Goal: Task Accomplishment & Management: Manage account settings

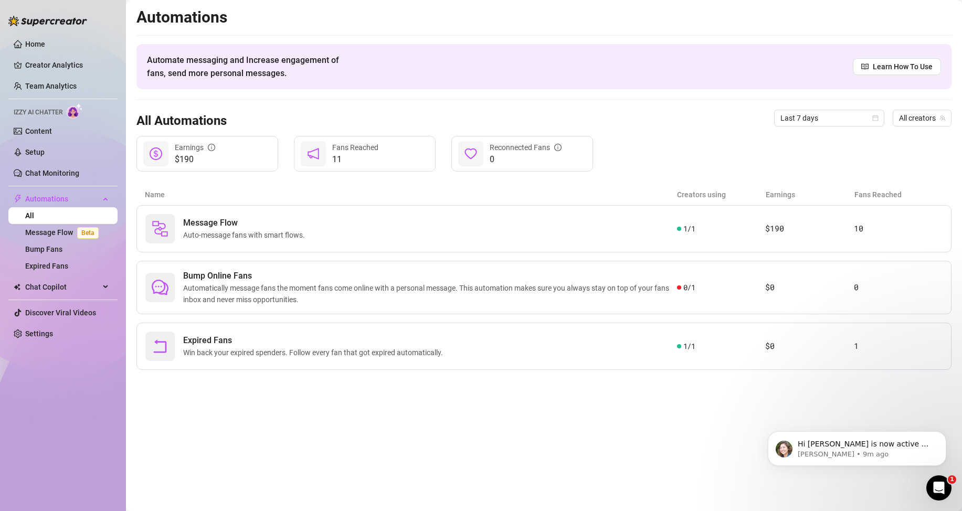
click at [52, 112] on span "Izzy AI Chatter" at bounding box center [38, 113] width 49 height 10
click at [34, 127] on link "Content" at bounding box center [38, 131] width 27 height 8
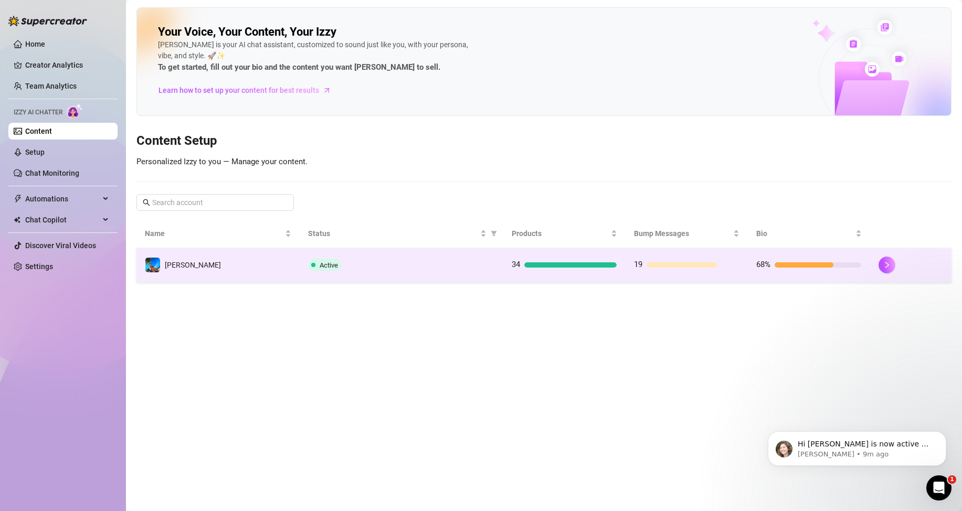
click at [412, 267] on div "Active" at bounding box center [401, 265] width 187 height 13
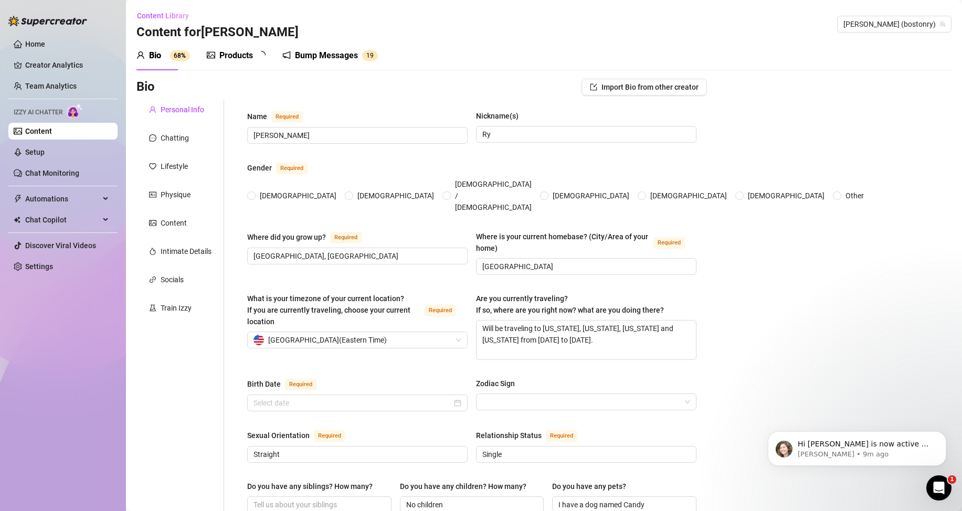
radio input "true"
type input "[DATE]"
click at [45, 151] on link "Setup" at bounding box center [34, 152] width 19 height 8
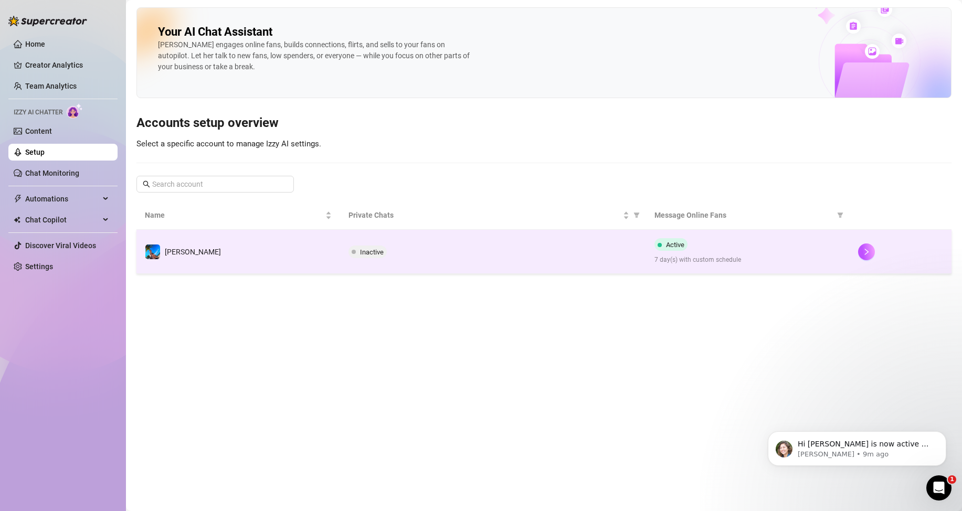
click at [293, 263] on td "[PERSON_NAME]" at bounding box center [238, 252] width 204 height 44
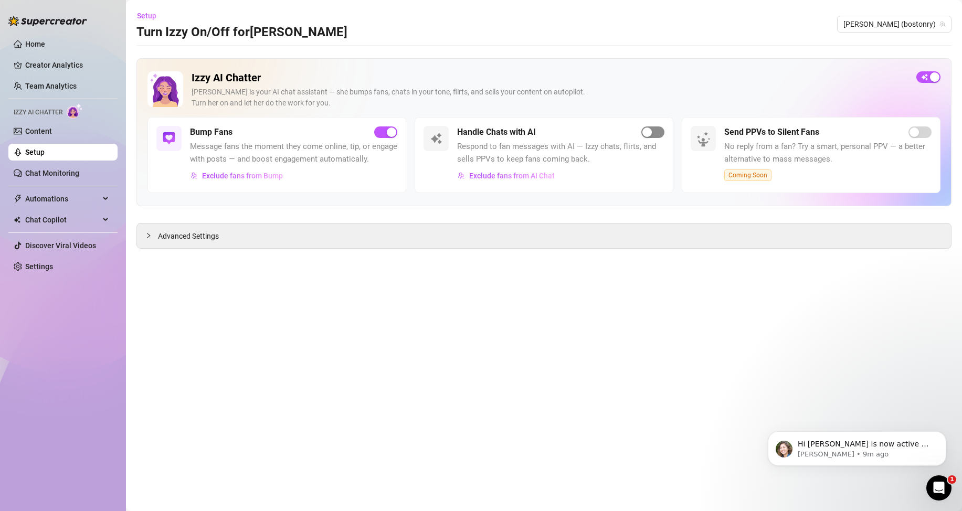
click at [652, 133] on button "button" at bounding box center [652, 132] width 23 height 12
click at [945, 435] on icon "Dismiss notification" at bounding box center [943, 434] width 6 height 6
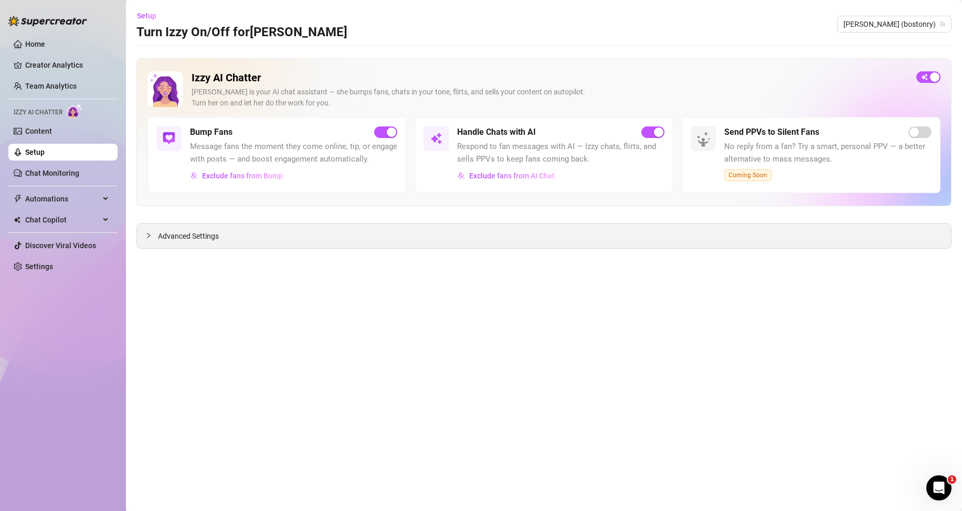
click at [160, 236] on span "Advanced Settings" at bounding box center [188, 236] width 61 height 12
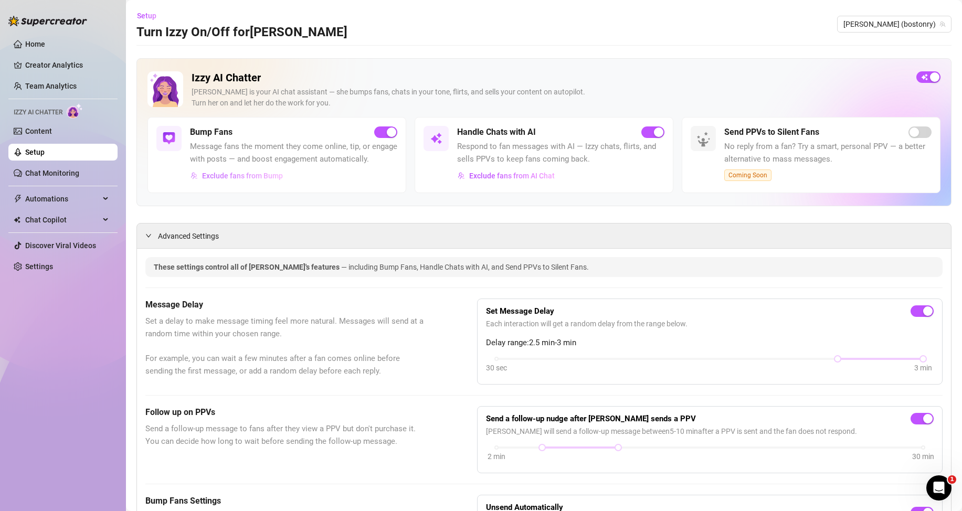
click at [223, 180] on span "Exclude fans from Bump" at bounding box center [242, 176] width 81 height 8
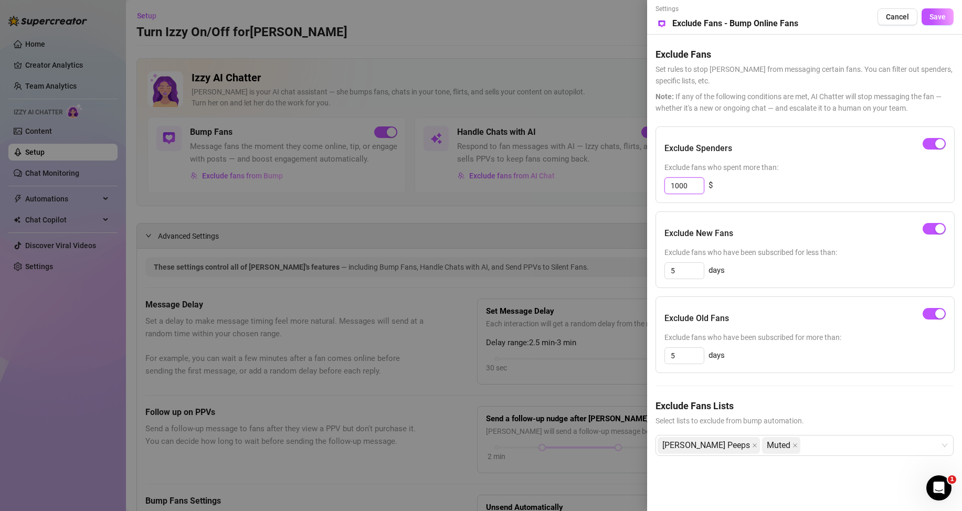
click at [692, 185] on input "1000" at bounding box center [684, 186] width 39 height 16
type input "250"
click at [791, 170] on span "Exclude fans who spent more than:" at bounding box center [804, 168] width 281 height 12
click at [935, 232] on div "button" at bounding box center [939, 228] width 9 height 9
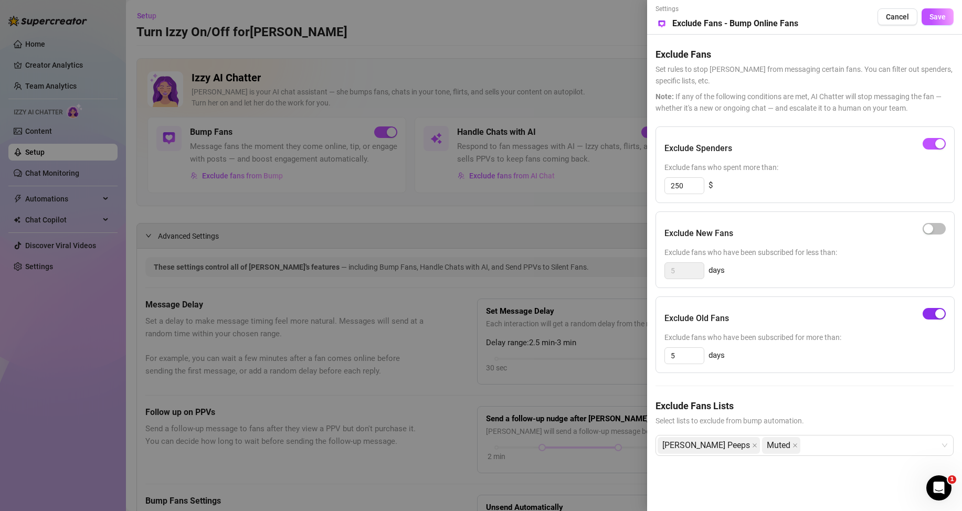
click at [934, 315] on button "button" at bounding box center [934, 314] width 23 height 12
click at [940, 19] on span "Save" at bounding box center [937, 17] width 16 height 8
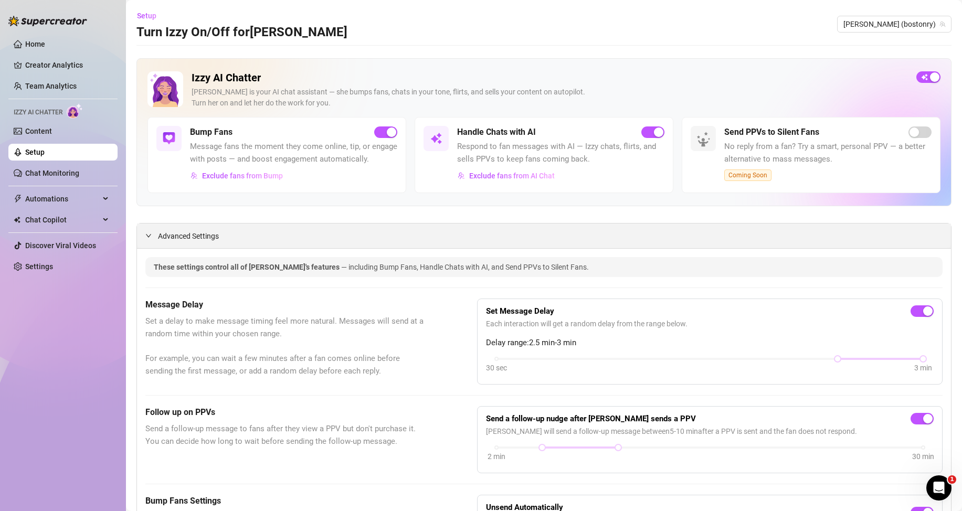
click at [149, 239] on icon "expanded" at bounding box center [148, 235] width 6 height 6
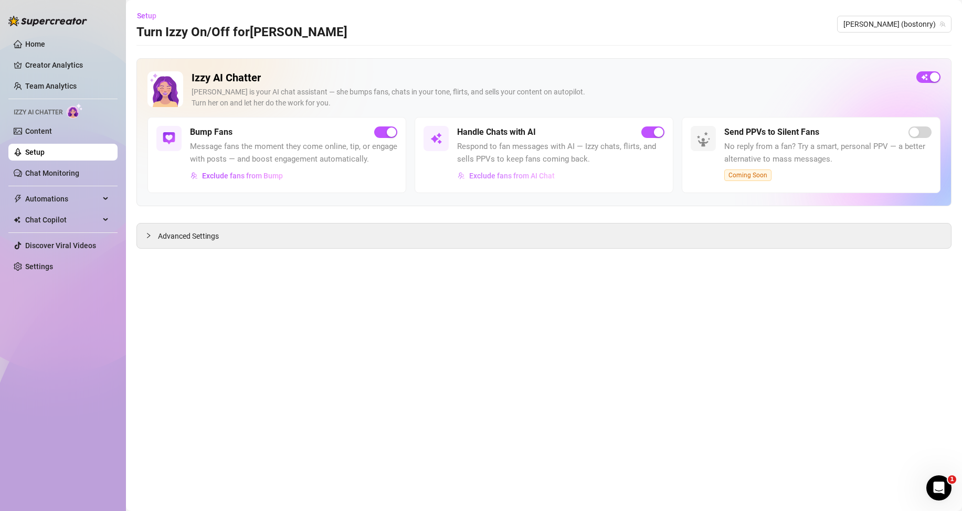
click at [501, 177] on span "Exclude fans from AI Chat" at bounding box center [512, 176] width 86 height 8
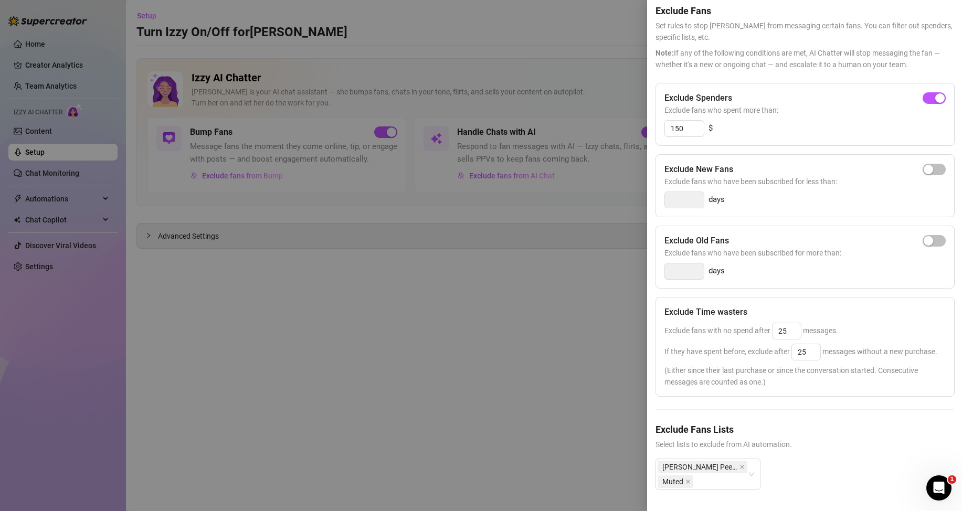
scroll to position [64, 0]
click at [536, 379] on div at bounding box center [481, 255] width 962 height 511
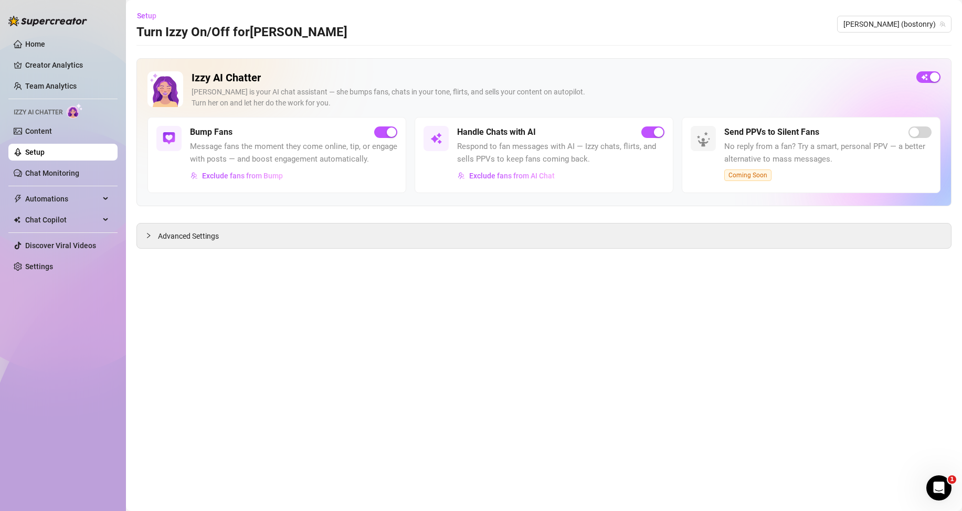
click at [945, 483] on div "Open Intercom Messenger" at bounding box center [939, 488] width 35 height 35
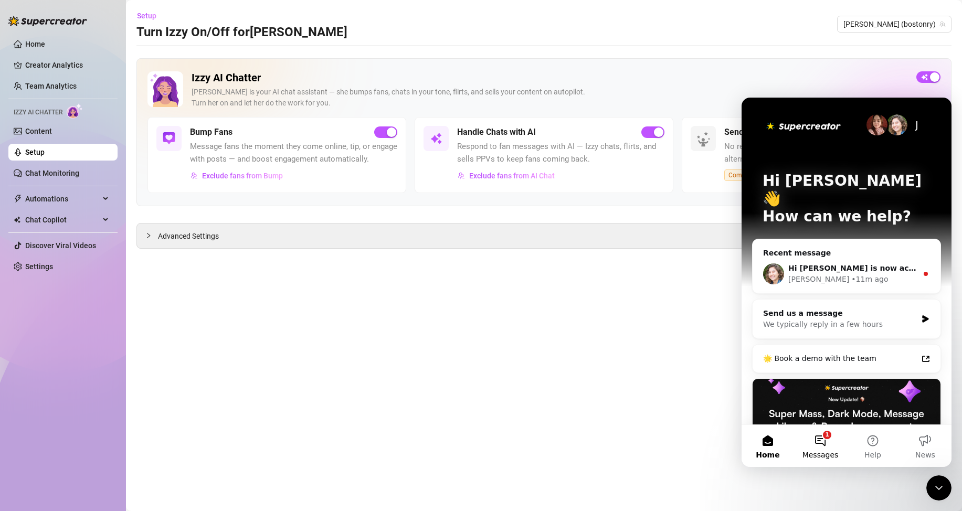
click at [822, 441] on button "1 Messages" at bounding box center [820, 446] width 52 height 42
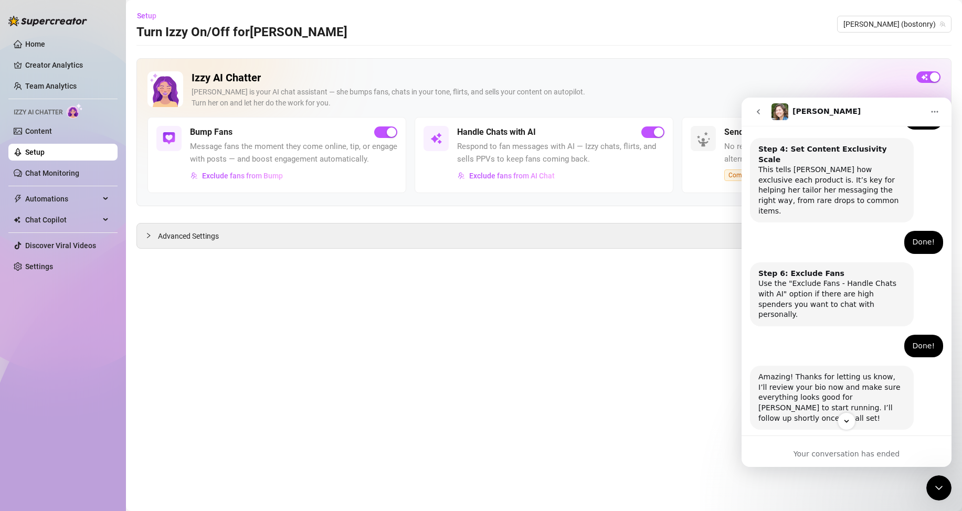
scroll to position [634, 0]
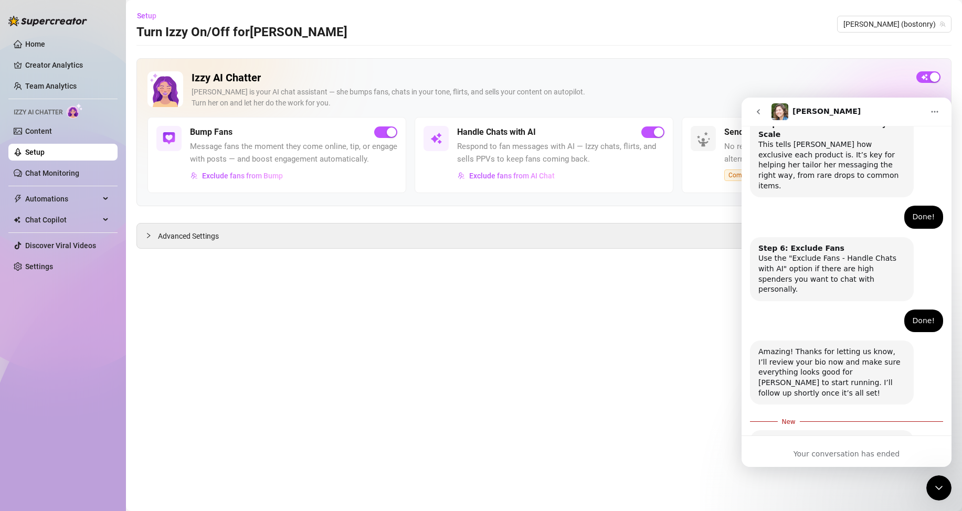
click at [762, 111] on icon "go back" at bounding box center [758, 112] width 8 height 8
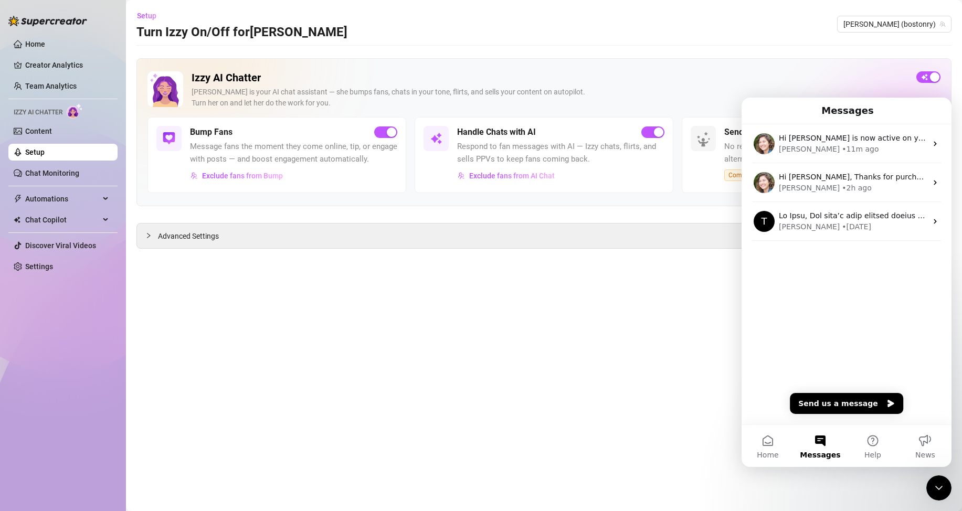
scroll to position [0, 0]
click at [771, 457] on span "Home" at bounding box center [768, 454] width 22 height 7
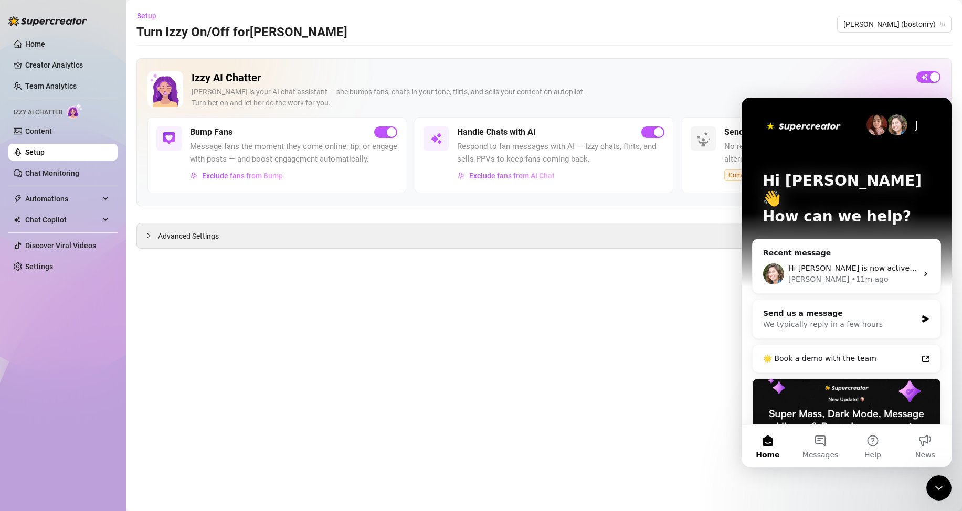
click at [574, 391] on main "Setup Turn Izzy On/Off for [PERSON_NAME] (bostonry) Izzy AI Chatter [PERSON_NAM…" at bounding box center [544, 255] width 836 height 511
click at [940, 488] on icon "Close Intercom Messenger" at bounding box center [939, 488] width 13 height 13
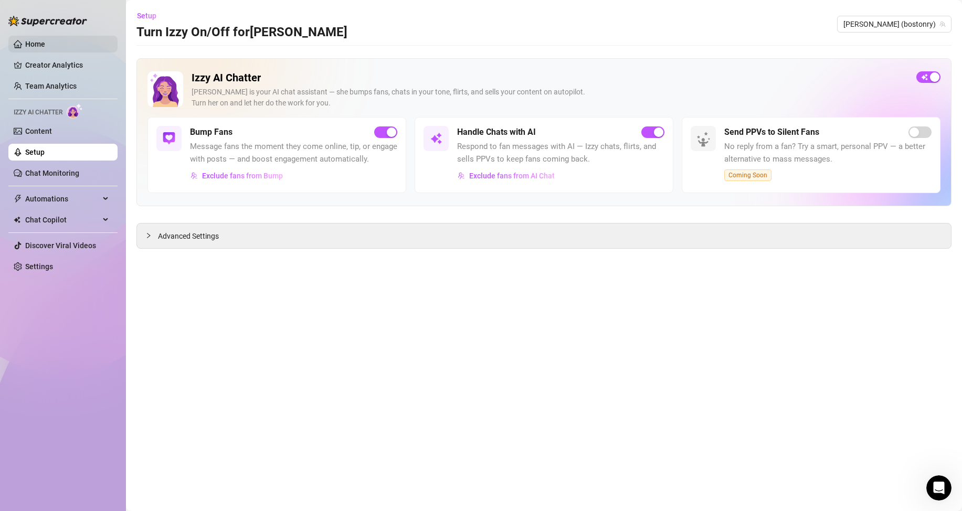
click at [45, 43] on link "Home" at bounding box center [35, 44] width 20 height 8
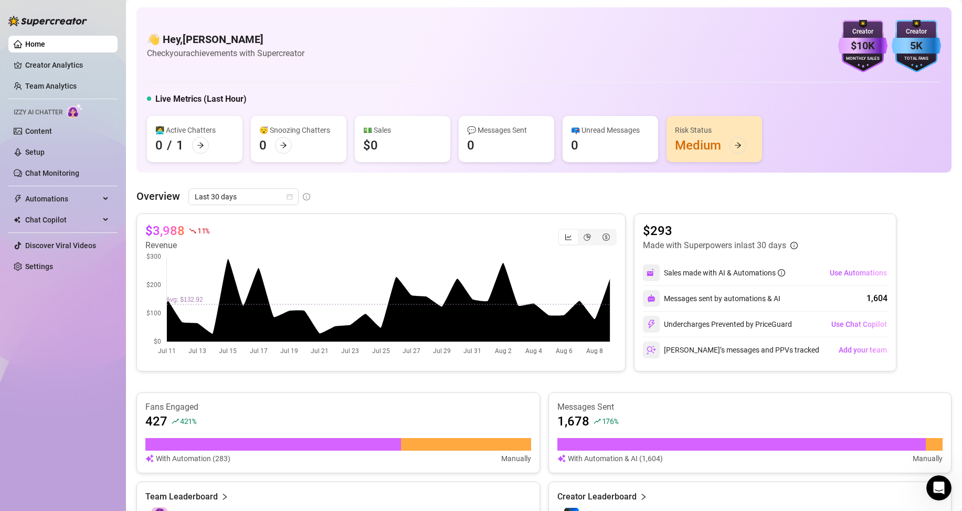
click at [56, 122] on ul "Home Creator Analytics Team Analytics Izzy AI Chatter Content Setup Chat Monito…" at bounding box center [62, 155] width 109 height 248
click at [52, 129] on link "Content" at bounding box center [38, 131] width 27 height 8
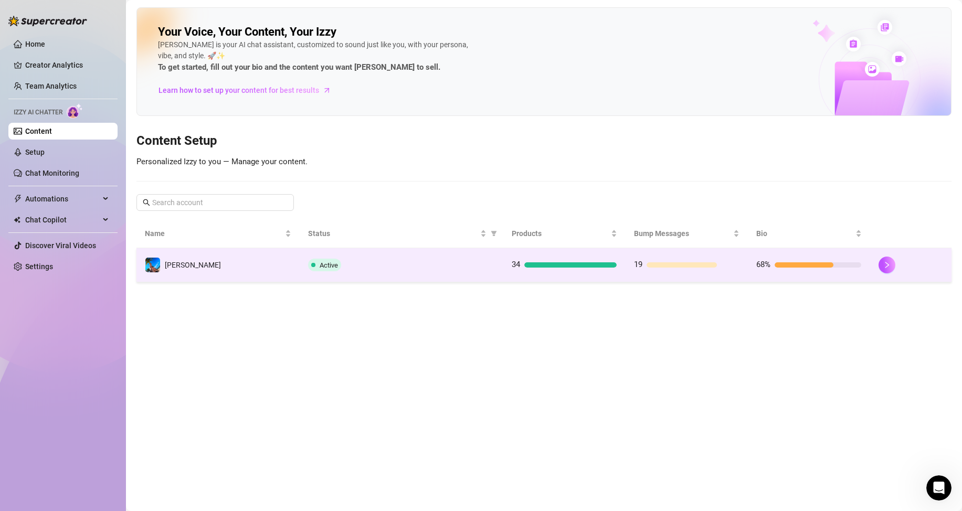
click at [389, 262] on div "Active" at bounding box center [401, 265] width 187 height 13
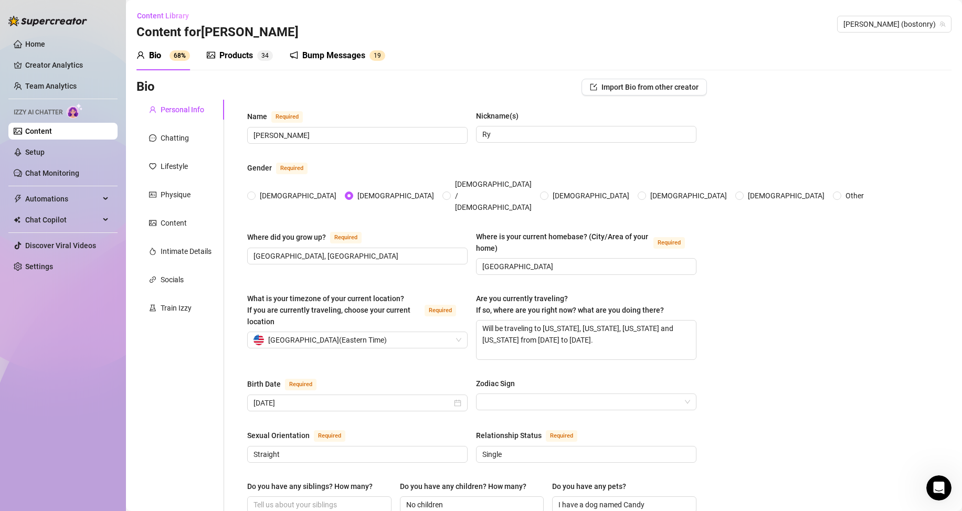
click at [236, 56] on div "Products" at bounding box center [236, 55] width 34 height 13
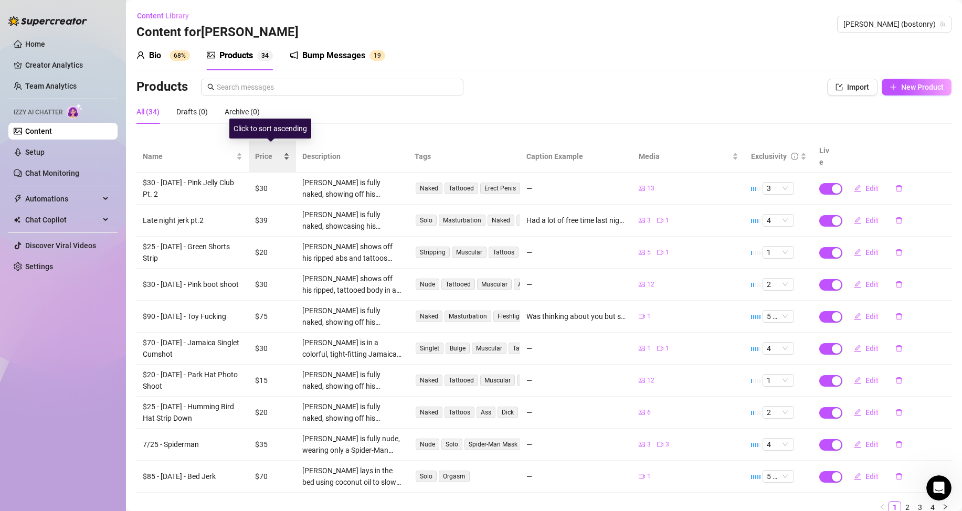
click at [282, 151] on div "Price" at bounding box center [272, 157] width 35 height 12
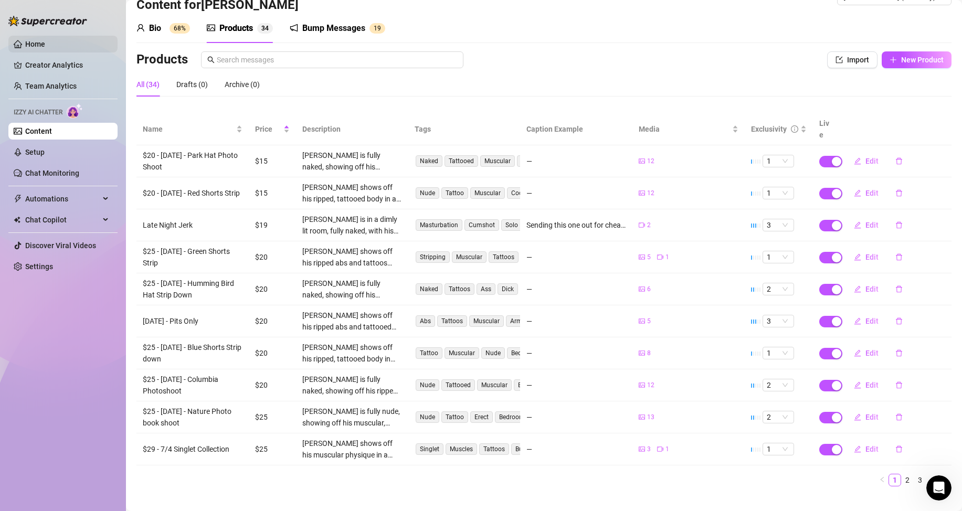
scroll to position [31, 0]
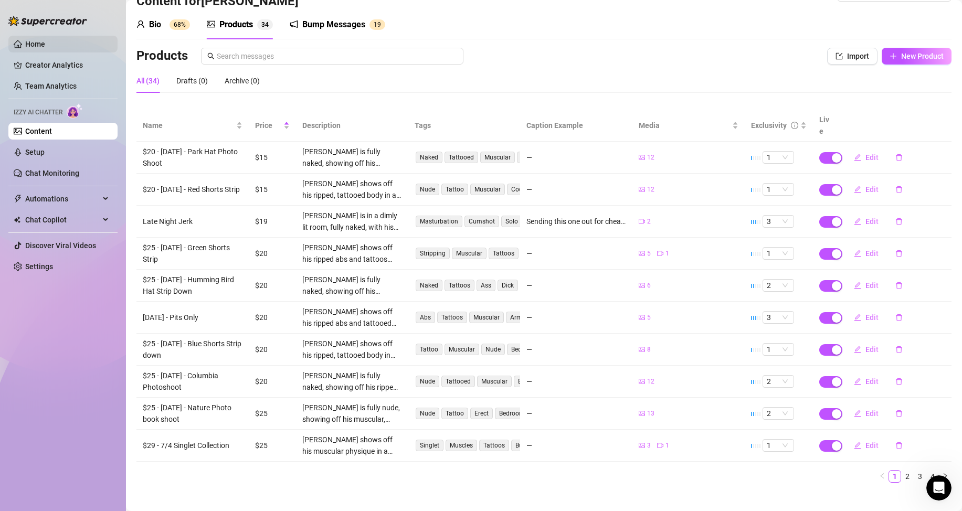
click at [26, 42] on link "Home" at bounding box center [35, 44] width 20 height 8
